Goal: Task Accomplishment & Management: Manage account settings

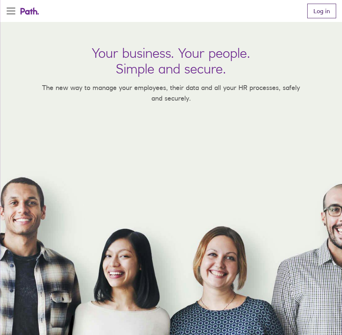
click at [312, 10] on link "Log in" at bounding box center [321, 11] width 29 height 15
click at [315, 11] on link "Log in" at bounding box center [321, 11] width 29 height 15
click at [319, 8] on link "Log in" at bounding box center [321, 11] width 29 height 15
